Goal: Register for event/course

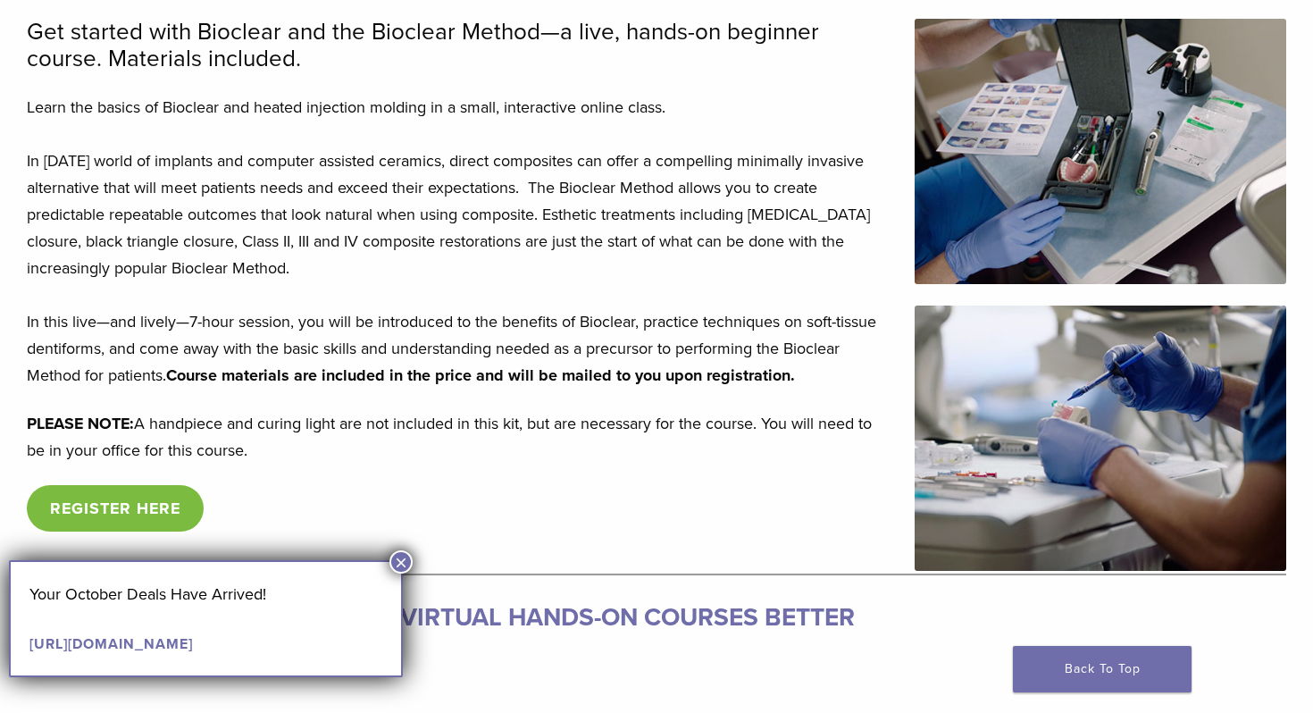
scroll to position [320, 0]
click at [167, 502] on link "REGISTER HERE" at bounding box center [115, 509] width 177 height 46
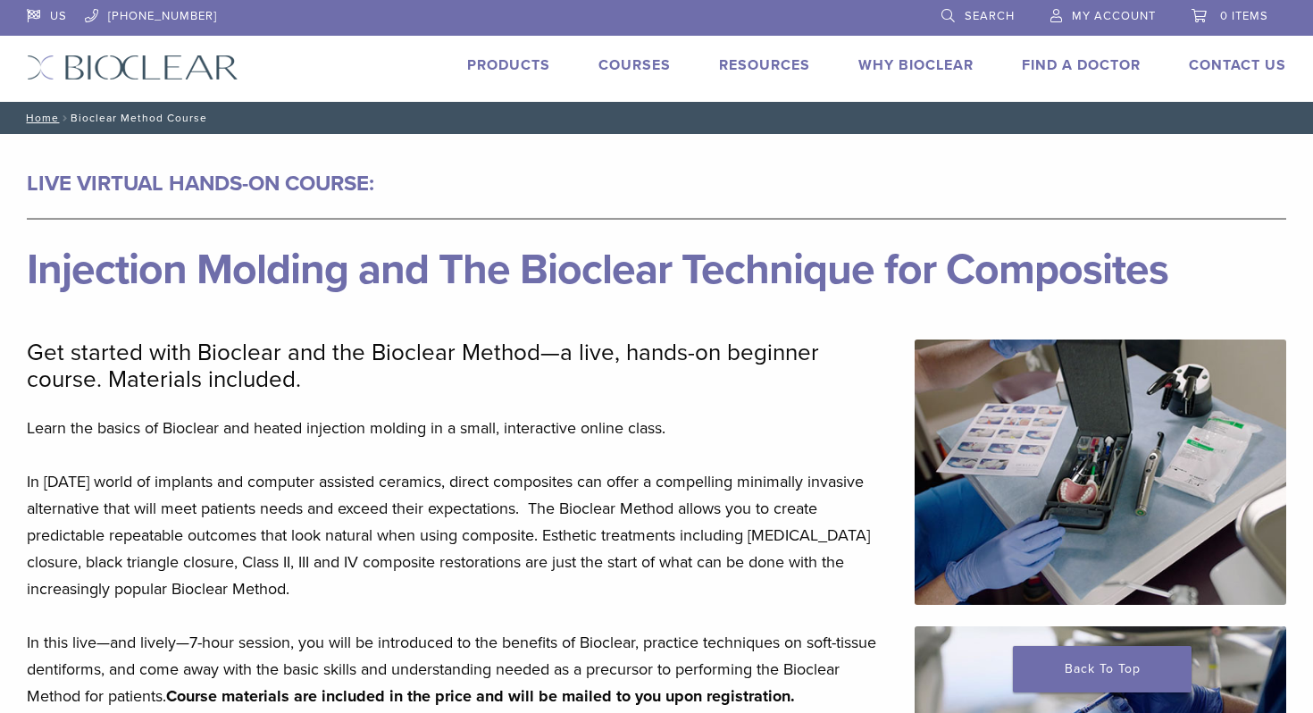
click at [631, 63] on link "Courses" at bounding box center [635, 65] width 72 height 18
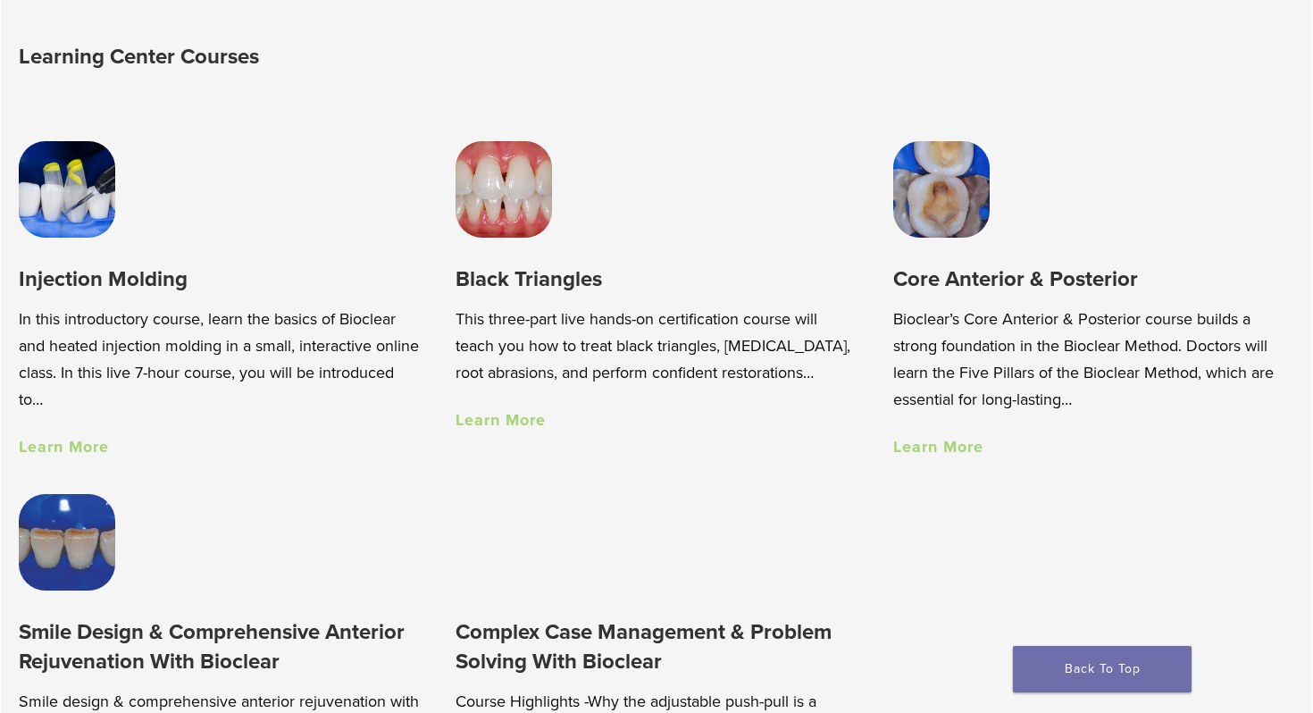
scroll to position [1214, 0]
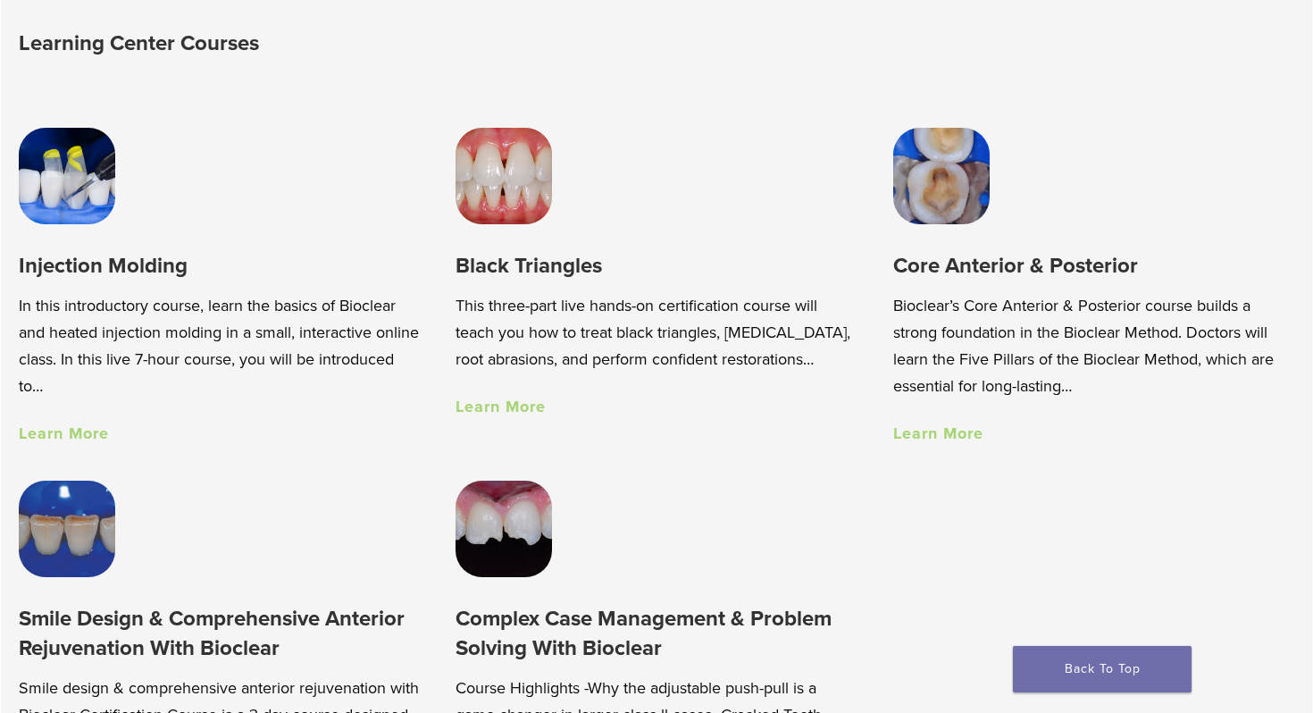
click at [80, 432] on link "Learn More" at bounding box center [64, 433] width 90 height 20
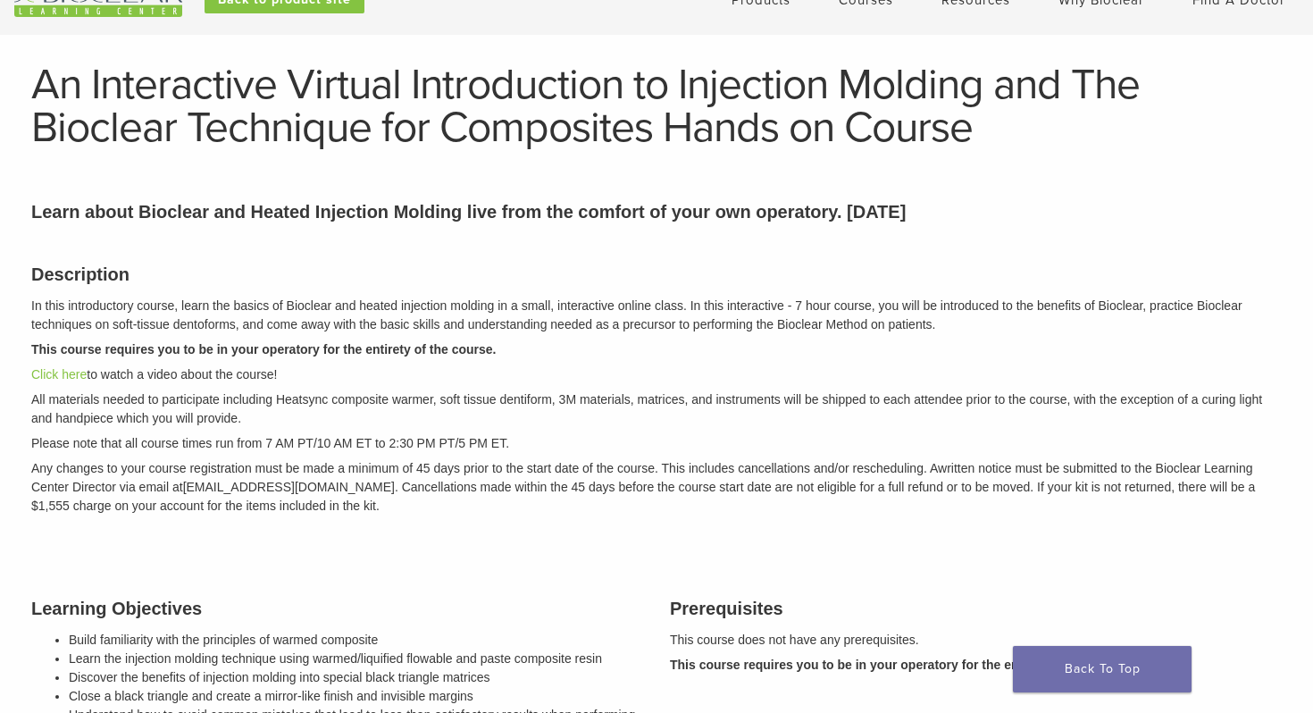
scroll to position [73, 0]
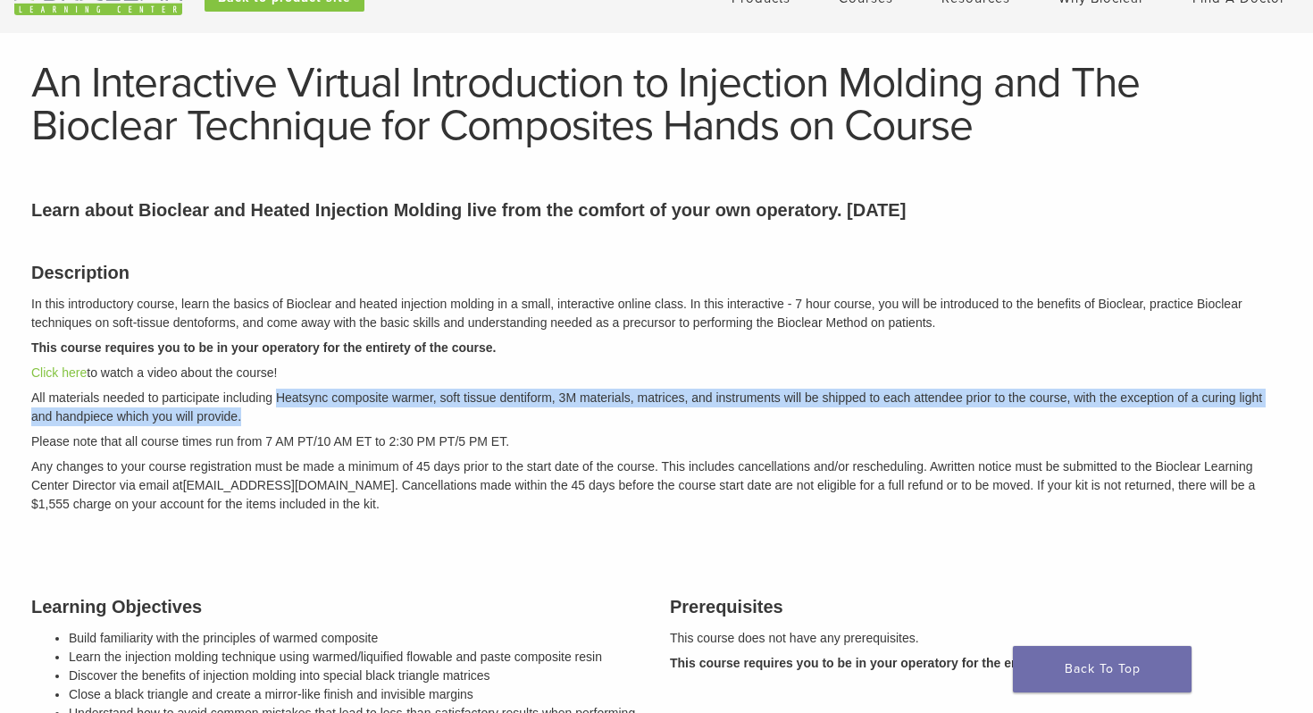
drag, startPoint x: 280, startPoint y: 397, endPoint x: 303, endPoint y: 414, distance: 28.8
click at [303, 414] on p "All materials needed to participate including Heatsync composite warmer, soft t…" at bounding box center [656, 408] width 1251 height 38
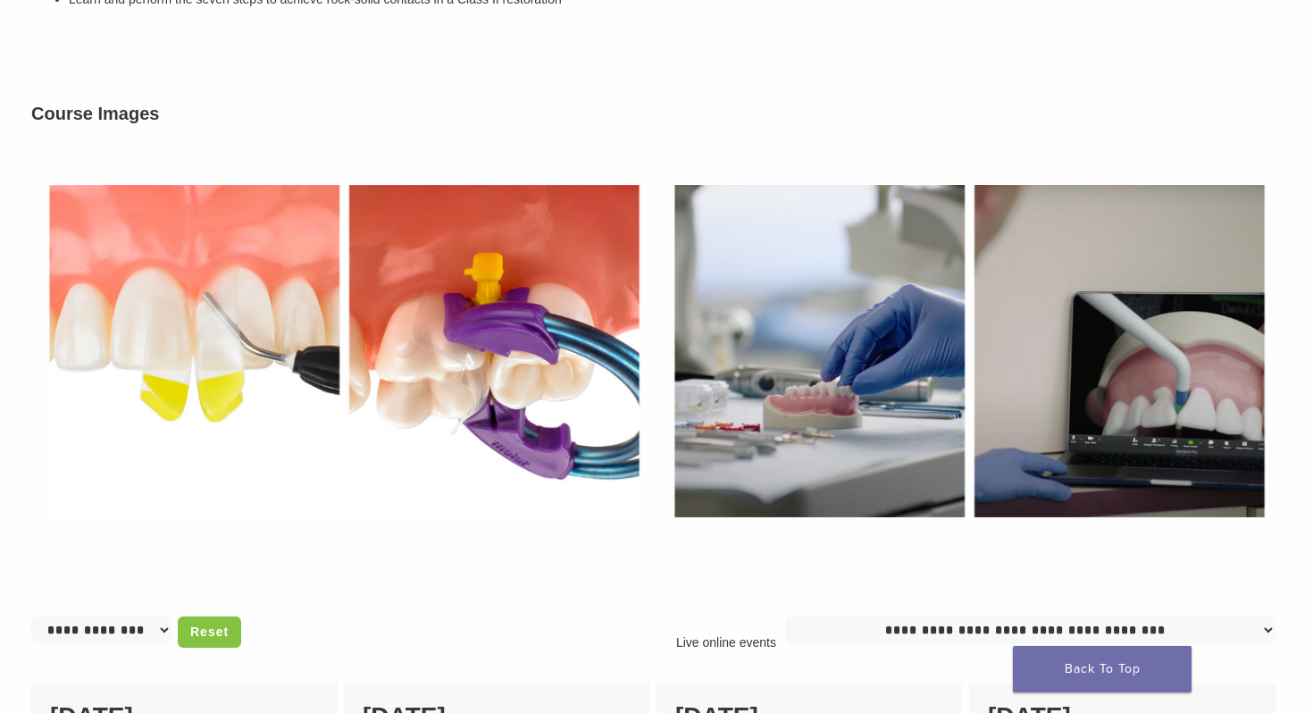
scroll to position [1404, 0]
